Goal: Navigation & Orientation: Find specific page/section

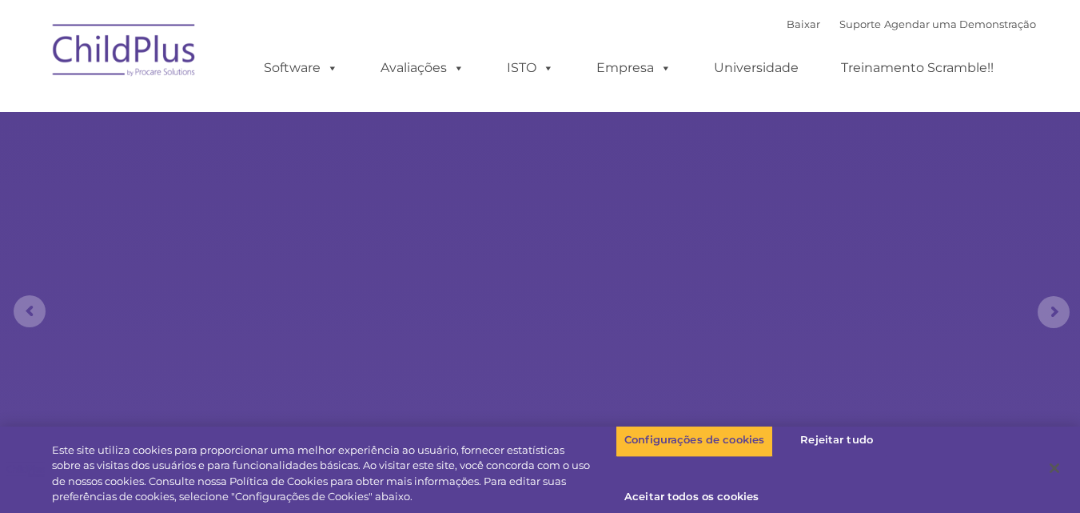
select select "MEDIUM"
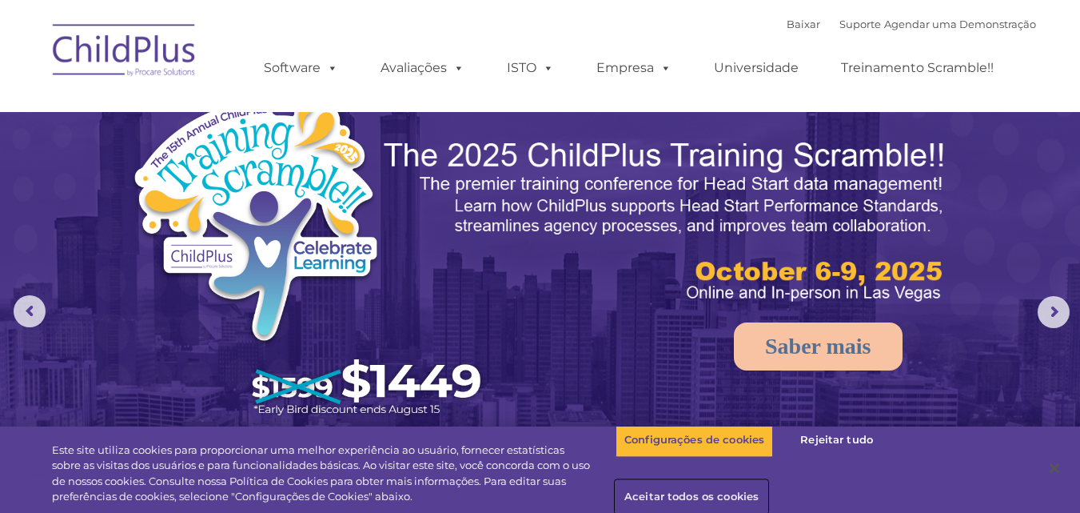
click at [701, 499] on font "Aceitar todos os cookies" at bounding box center [692, 495] width 134 height 13
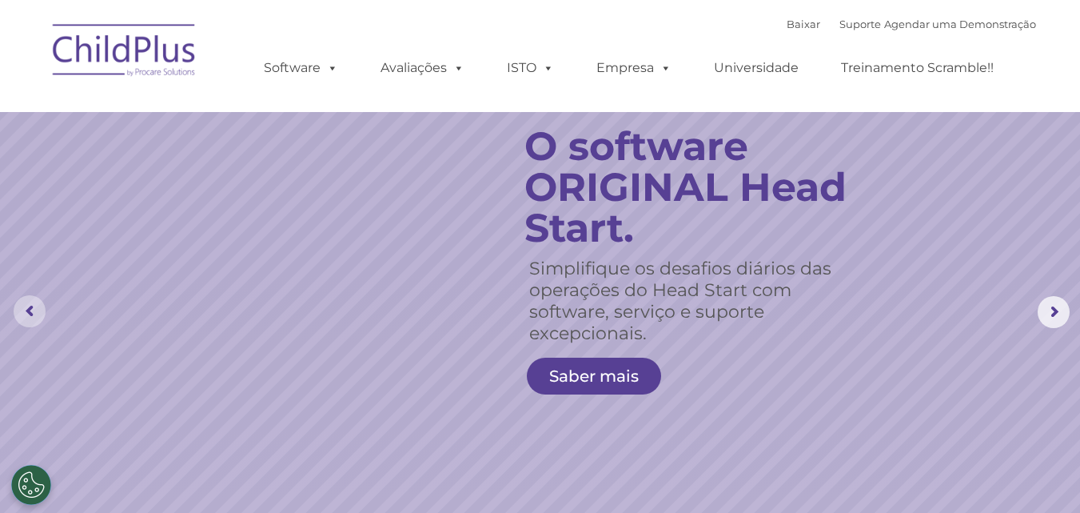
click at [26, 309] on rs-arrow at bounding box center [30, 311] width 32 height 32
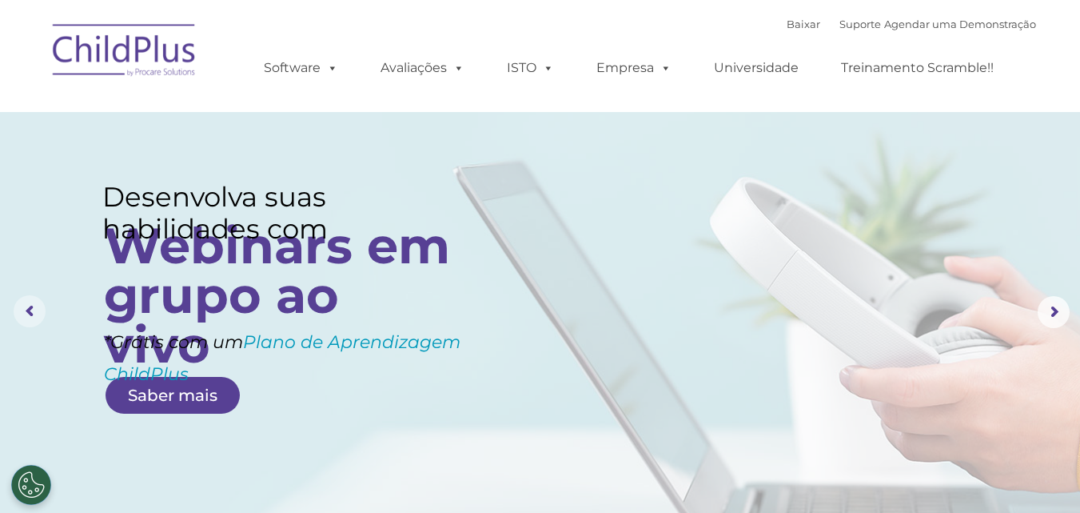
click at [26, 309] on rs-arrow at bounding box center [30, 311] width 32 height 32
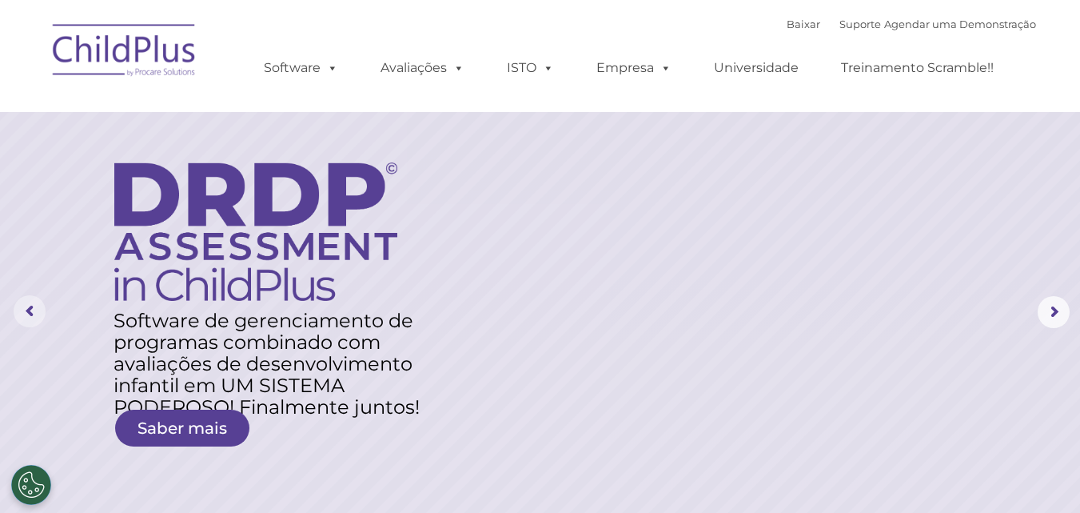
click at [33, 309] on rs-arrow at bounding box center [30, 311] width 32 height 32
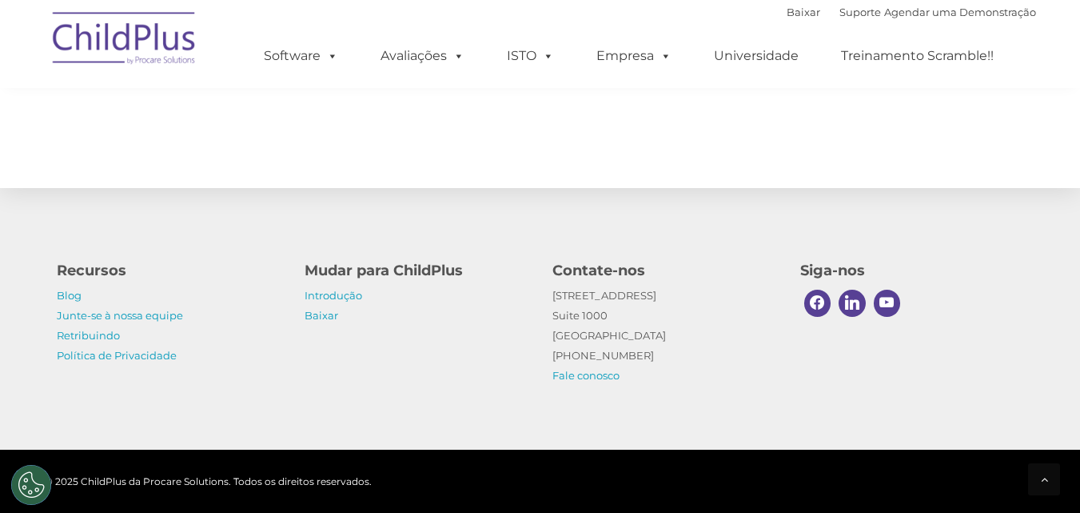
scroll to position [1959, 0]
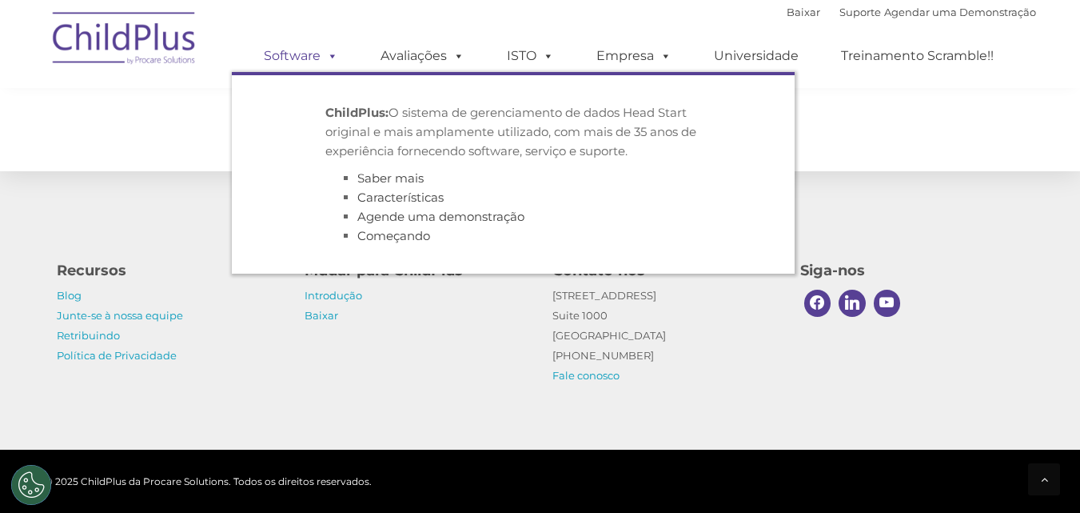
click at [323, 54] on span at bounding box center [330, 55] width 18 height 15
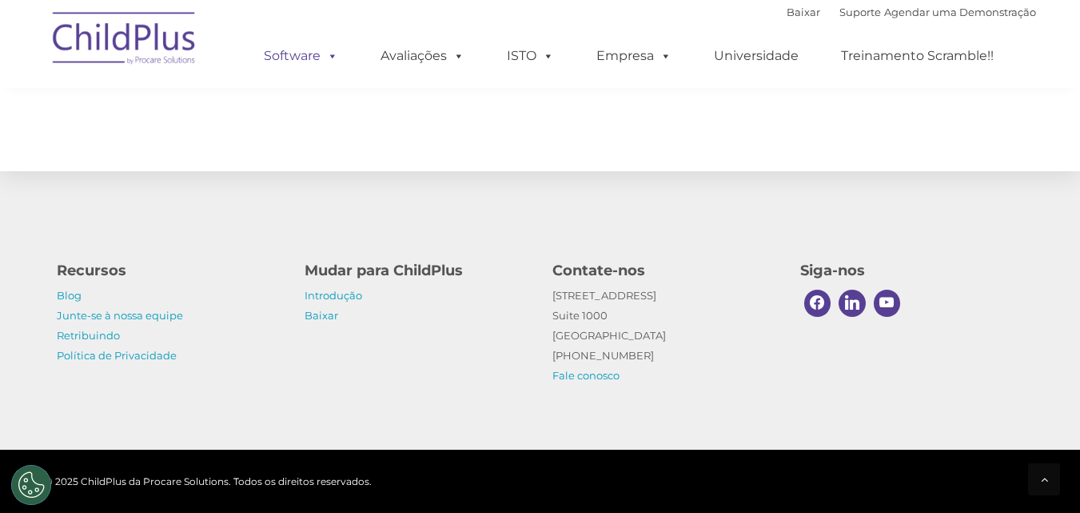
click at [323, 54] on span at bounding box center [330, 55] width 18 height 15
click at [125, 47] on img at bounding box center [125, 41] width 160 height 80
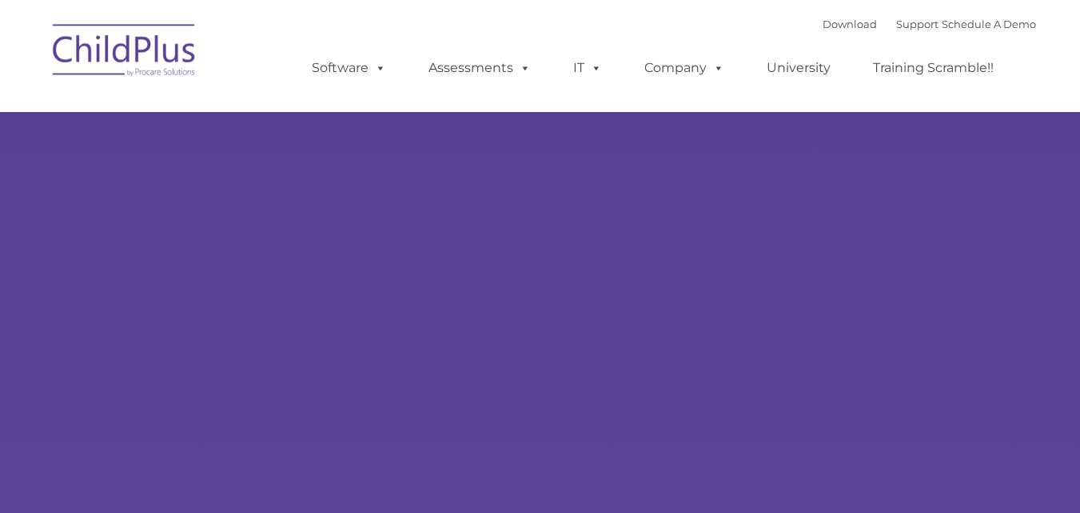
type input ""
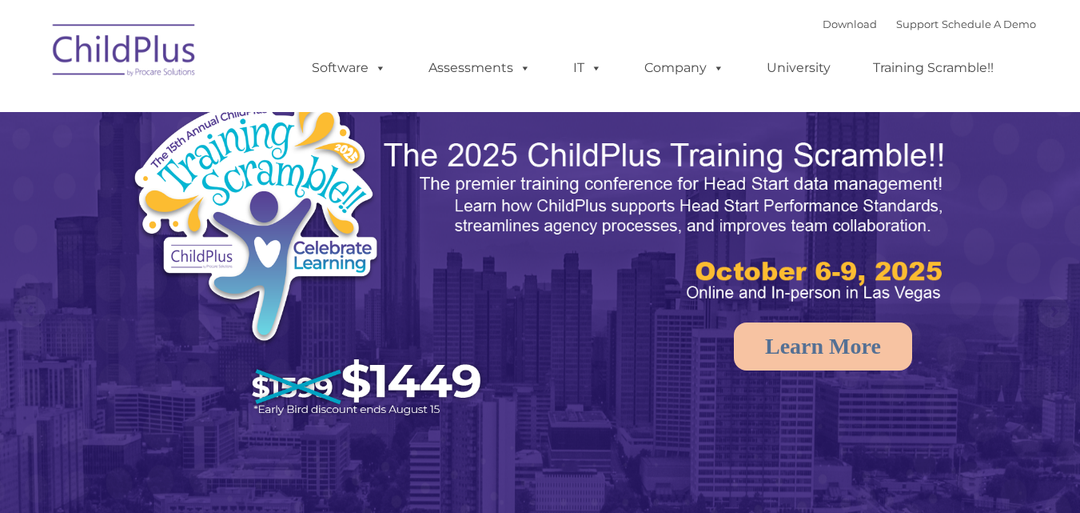
select select "MEDIUM"
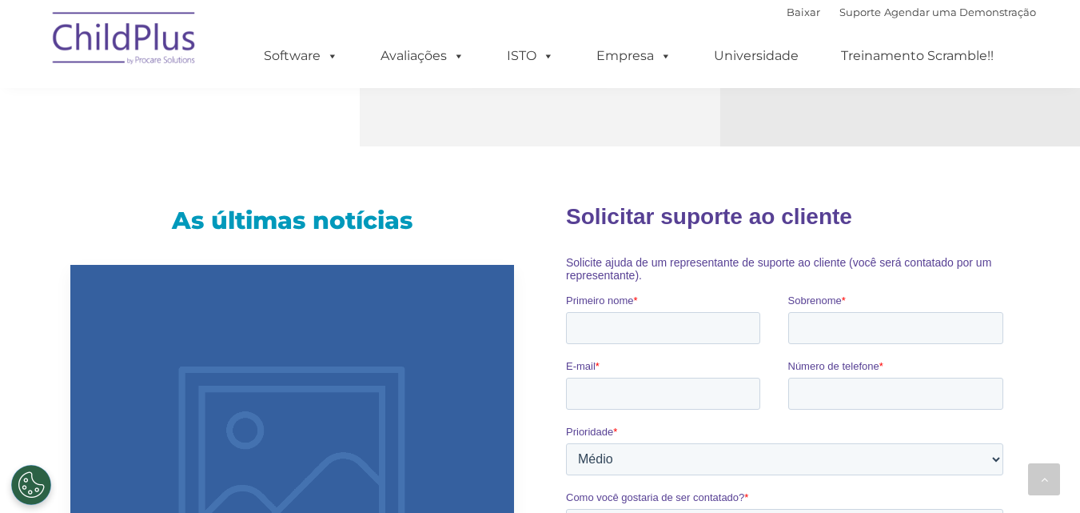
scroll to position [960, 0]
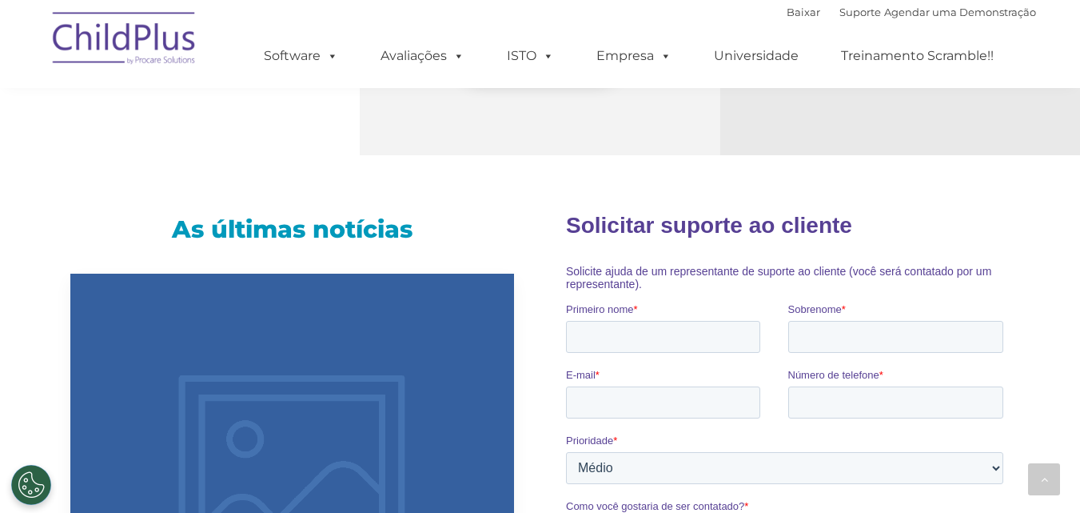
click at [124, 50] on img at bounding box center [125, 41] width 160 height 80
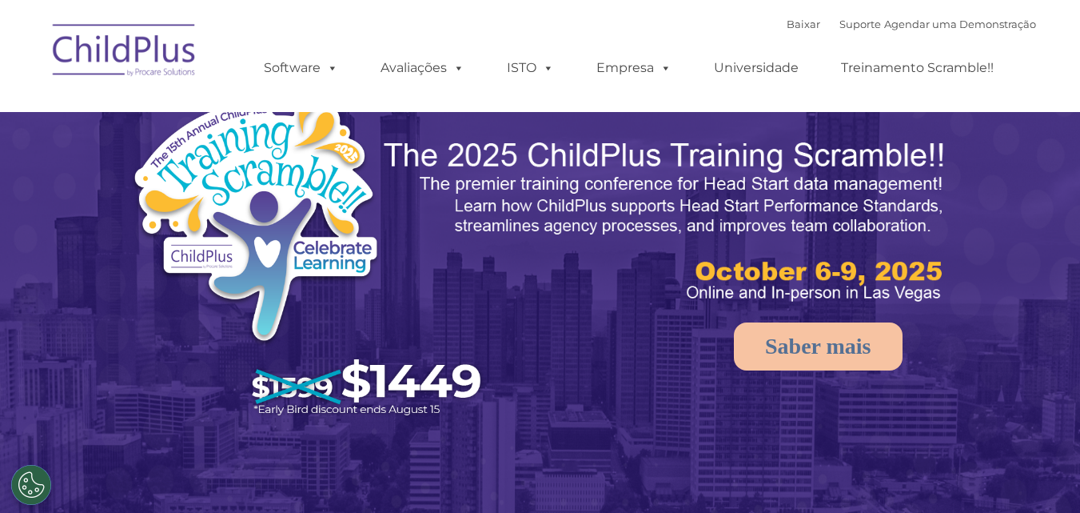
select select "MEDIUM"
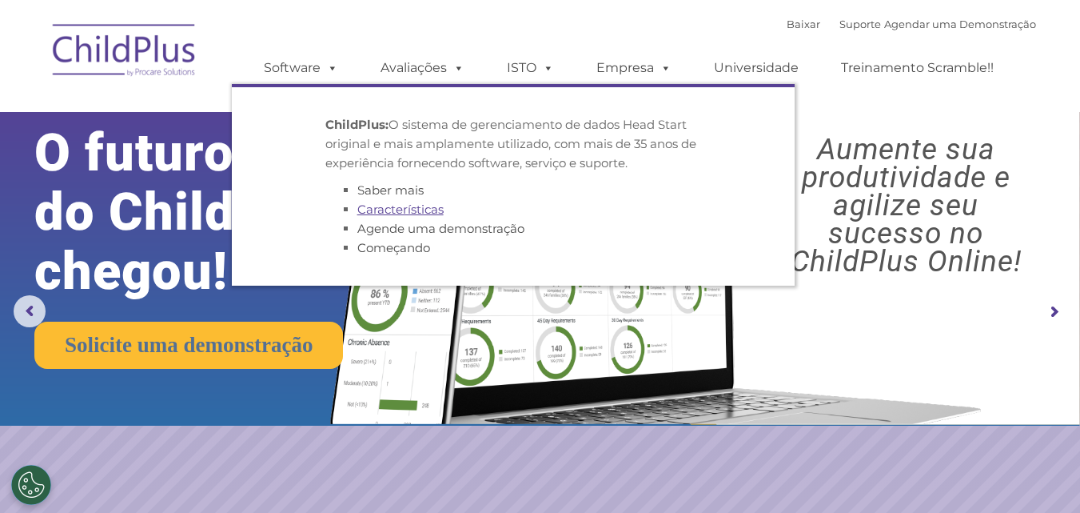
click at [387, 213] on font "Características" at bounding box center [400, 209] width 86 height 15
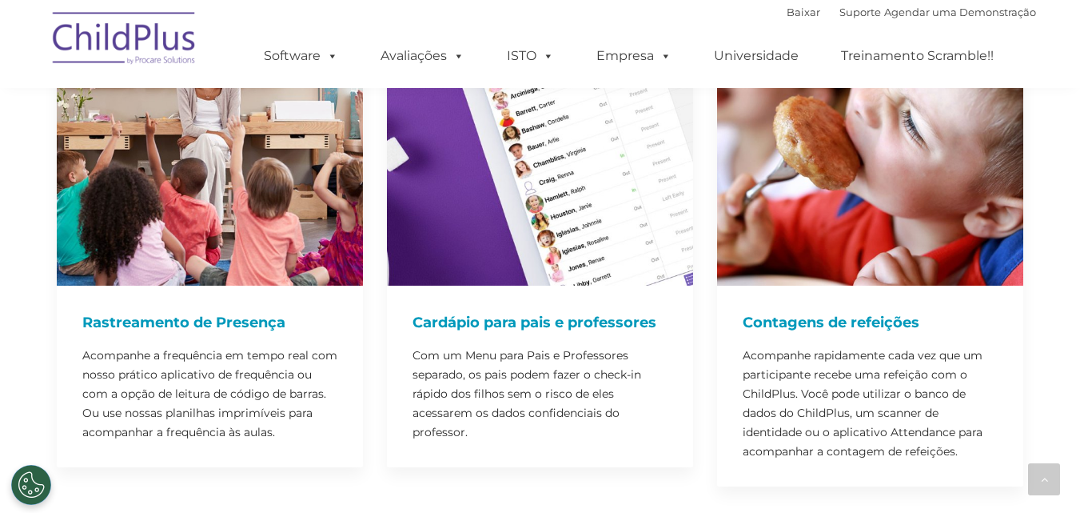
scroll to position [4129, 0]
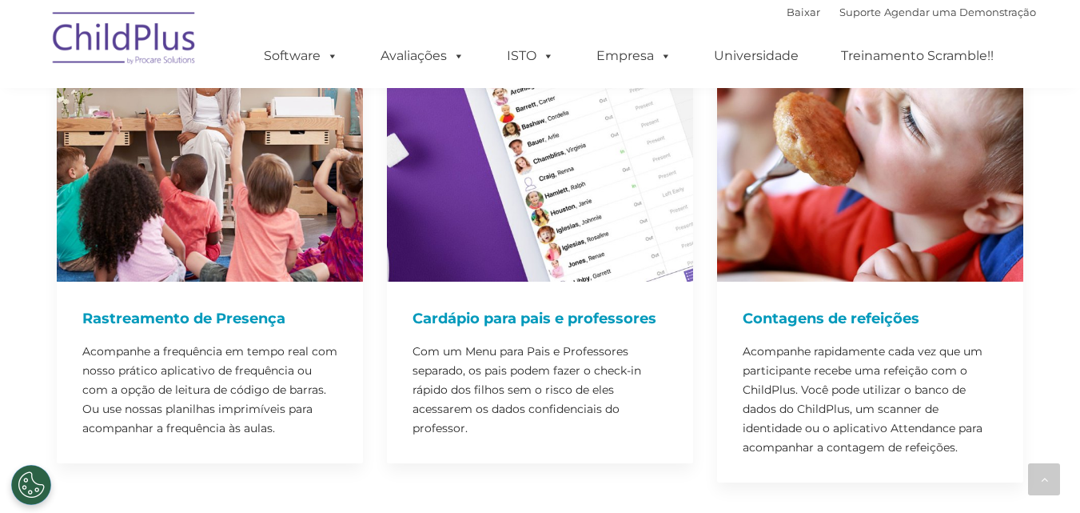
click at [105, 40] on img at bounding box center [125, 41] width 160 height 80
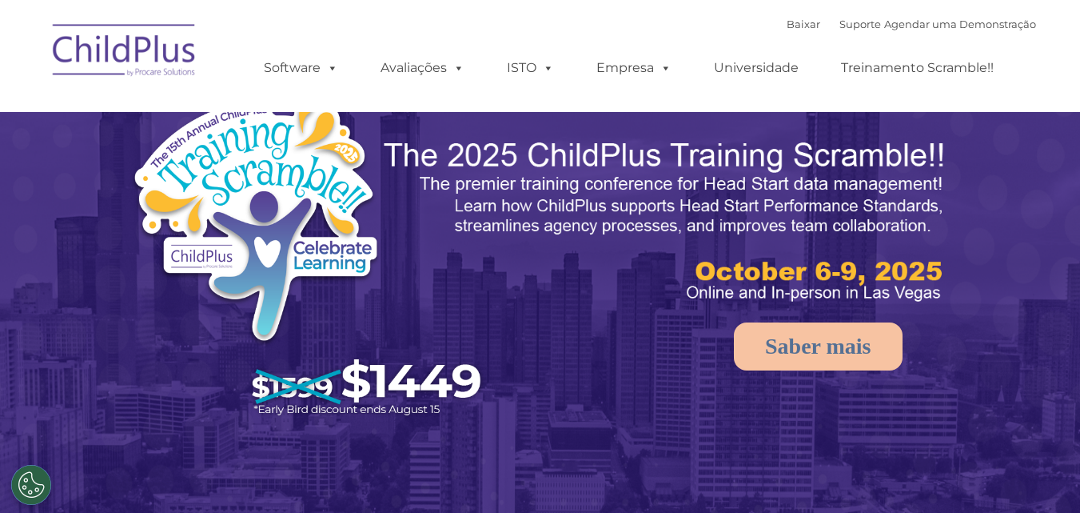
select select "MEDIUM"
